Goal: Information Seeking & Learning: Learn about a topic

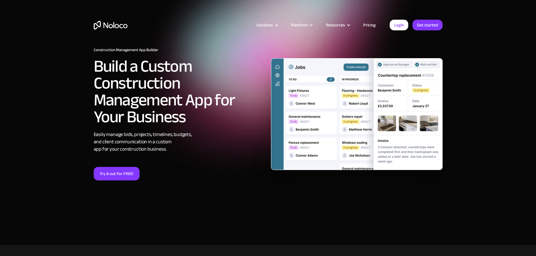
click at [375, 22] on link "Pricing" at bounding box center [369, 24] width 26 height 7
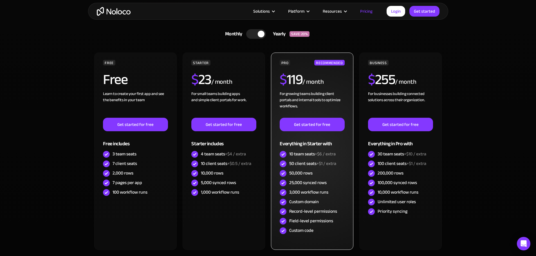
scroll to position [169, 0]
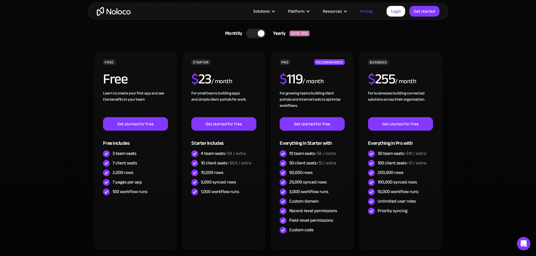
click at [255, 33] on div at bounding box center [256, 34] width 20 height 10
click at [260, 33] on div at bounding box center [258, 34] width 20 height 10
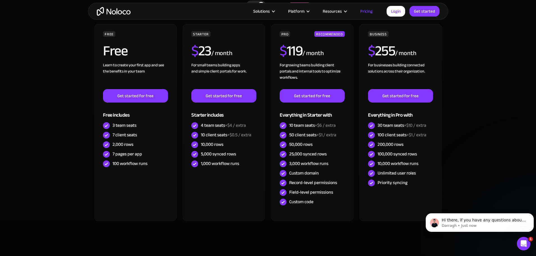
scroll to position [0, 0]
